Goal: Information Seeking & Learning: Learn about a topic

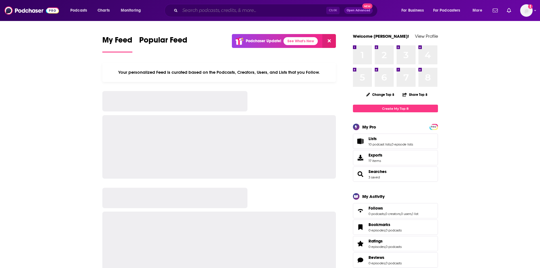
click at [243, 10] on input "Search podcasts, credits, & more..." at bounding box center [253, 10] width 146 height 9
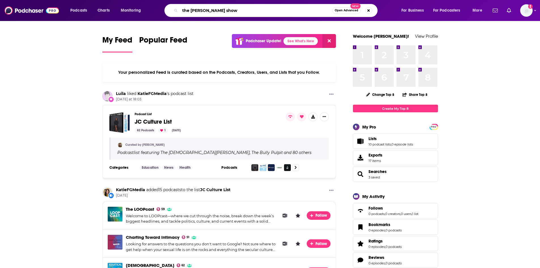
type input "the [PERSON_NAME] show"
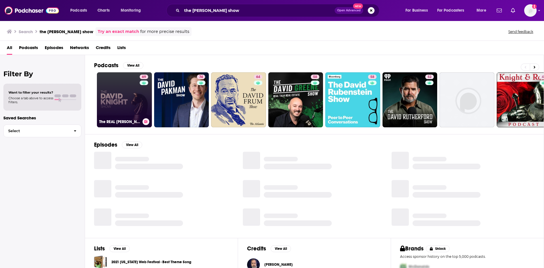
click at [124, 105] on link "69 The REAL [PERSON_NAME] Show" at bounding box center [124, 99] width 55 height 55
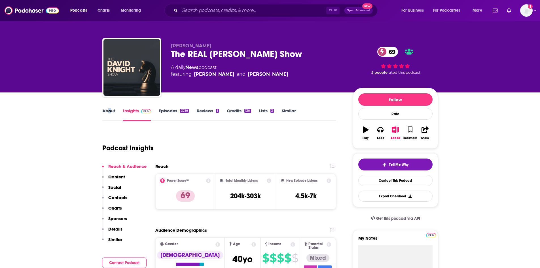
click at [107, 107] on div "About Insights Episodes 3759 Reviews 1 Credits 130 Lists 3 Similar" at bounding box center [219, 114] width 234 height 14
click at [112, 112] on link "About" at bounding box center [108, 114] width 13 height 13
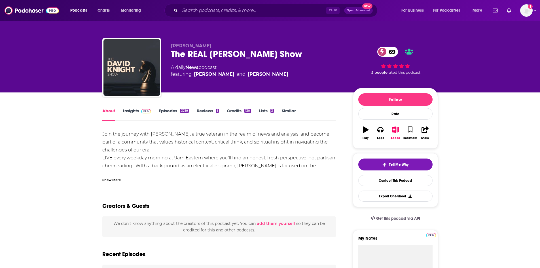
click at [115, 181] on div "Show More" at bounding box center [111, 179] width 18 height 5
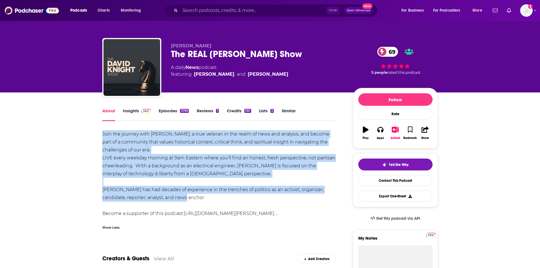
drag, startPoint x: 100, startPoint y: 131, endPoint x: 263, endPoint y: 194, distance: 175.3
copy div "Join the journey with [PERSON_NAME], a true veteran in the realm of news and an…"
click at [136, 112] on link "Insights" at bounding box center [137, 114] width 28 height 13
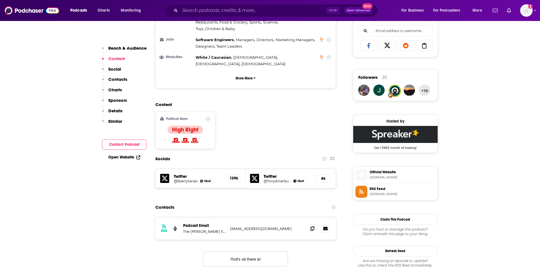
scroll to position [369, 0]
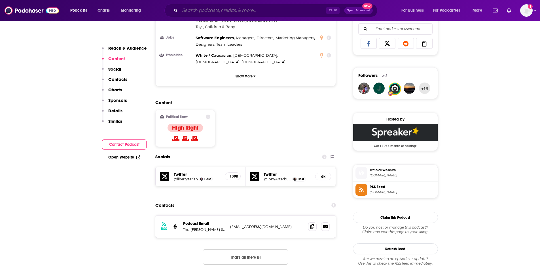
click at [197, 10] on input "Search podcasts, credits, & more..." at bounding box center [253, 10] width 146 height 9
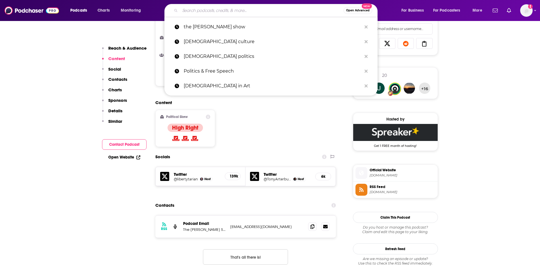
paste input "She Runs A Business - Marketing Tips for Healers, Business Clarity, Spiritualit…"
type input "She Runs A Business - Marketing Tips for Healers, Business Clarity, Spiritualit…"
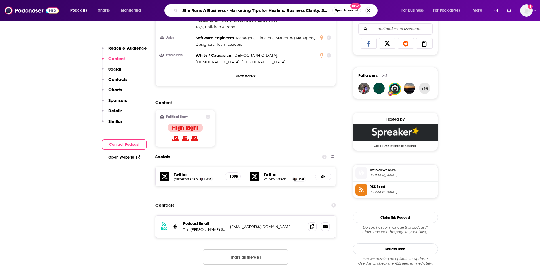
scroll to position [0, 48]
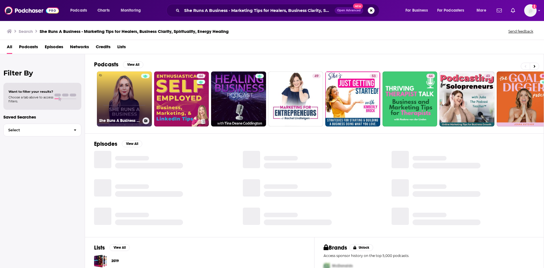
click at [116, 98] on link "She Runs A Business - Marketing Tips for Healers, Business Clarity, Spiritualit…" at bounding box center [124, 98] width 55 height 55
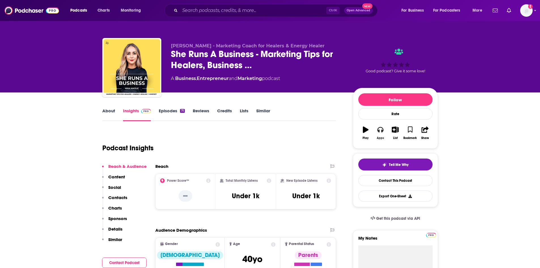
click at [380, 131] on icon "button" at bounding box center [380, 130] width 6 height 6
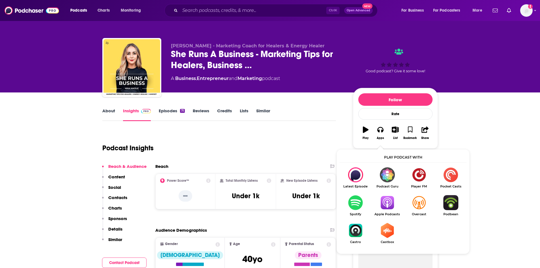
click at [389, 212] on link "Apple Podcasts" at bounding box center [387, 205] width 32 height 21
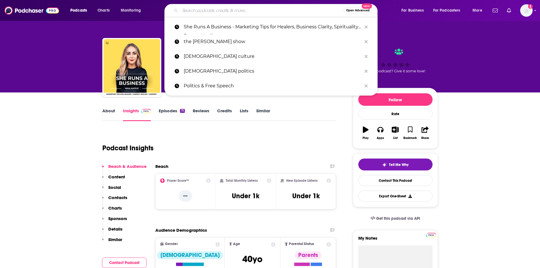
click at [224, 9] on input "Search podcasts, credits, & more..." at bounding box center [262, 10] width 164 height 9
paste input "Moms Without Capes"
type input "Moms Without Capes"
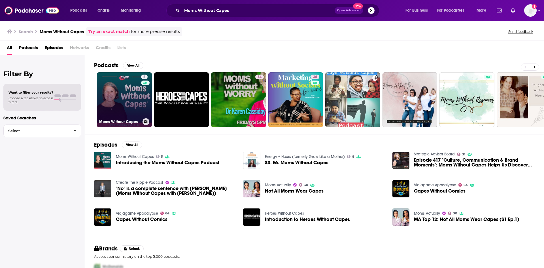
click at [120, 96] on link "5 Moms Without Capes" at bounding box center [124, 99] width 55 height 55
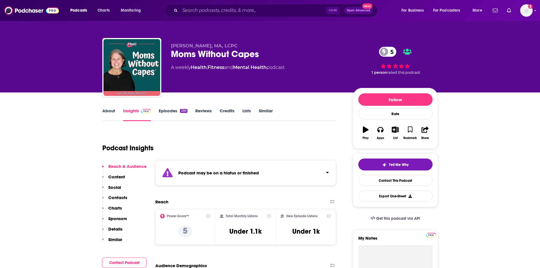
click at [107, 114] on link "About" at bounding box center [108, 114] width 13 height 13
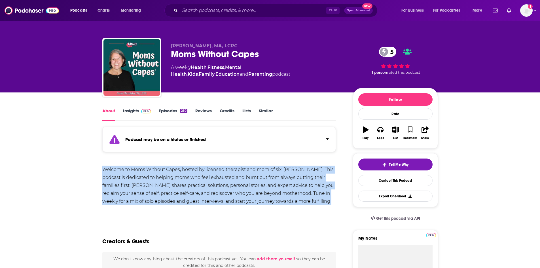
drag, startPoint x: 103, startPoint y: 168, endPoint x: 321, endPoint y: 199, distance: 219.9
copy div "Welcome to Moms Without Capes, hosted by licensed therapist and mom of six, [PE…"
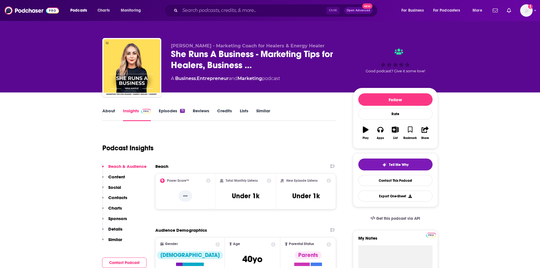
click at [112, 112] on link "About" at bounding box center [108, 114] width 13 height 13
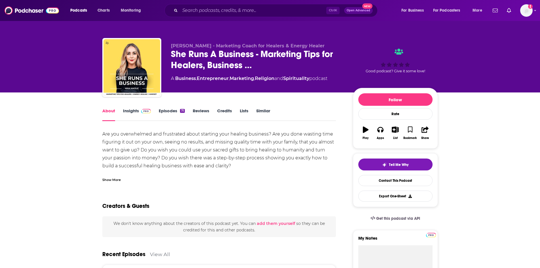
drag, startPoint x: 107, startPoint y: 177, endPoint x: 128, endPoint y: 179, distance: 21.6
click at [107, 177] on div "Show More" at bounding box center [111, 179] width 18 height 5
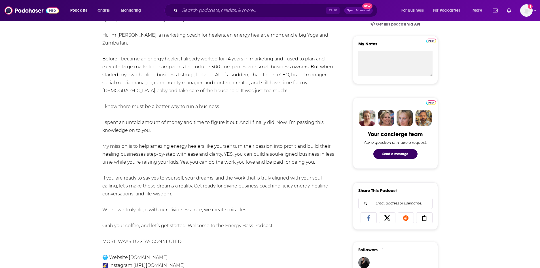
scroll to position [198, 0]
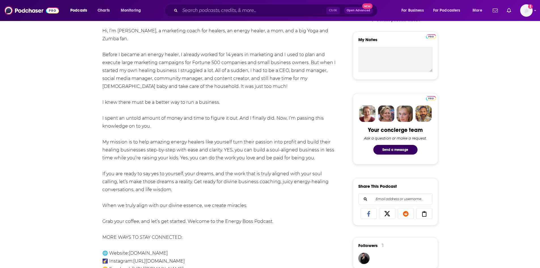
drag, startPoint x: 102, startPoint y: 134, endPoint x: 293, endPoint y: 210, distance: 206.0
click at [293, 210] on div "Are you overwhelmed and frustrated about starting your healing business? Are yo…" at bounding box center [219, 134] width 234 height 405
copy div "Lor ips dolorsitame con adipiscing elits doeiusmo temp incidid utlabore? Etd ma…"
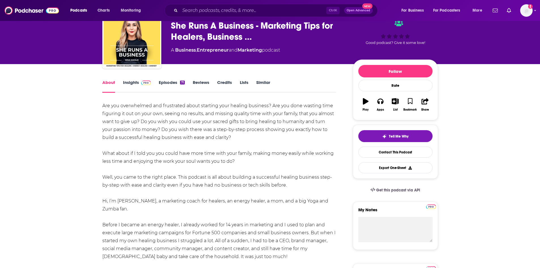
scroll to position [0, 0]
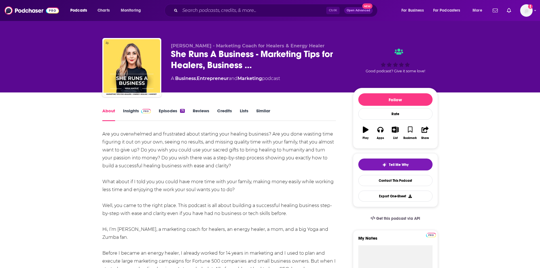
click at [132, 110] on link "Insights" at bounding box center [137, 114] width 28 height 13
